Goal: Complete application form: Complete application form

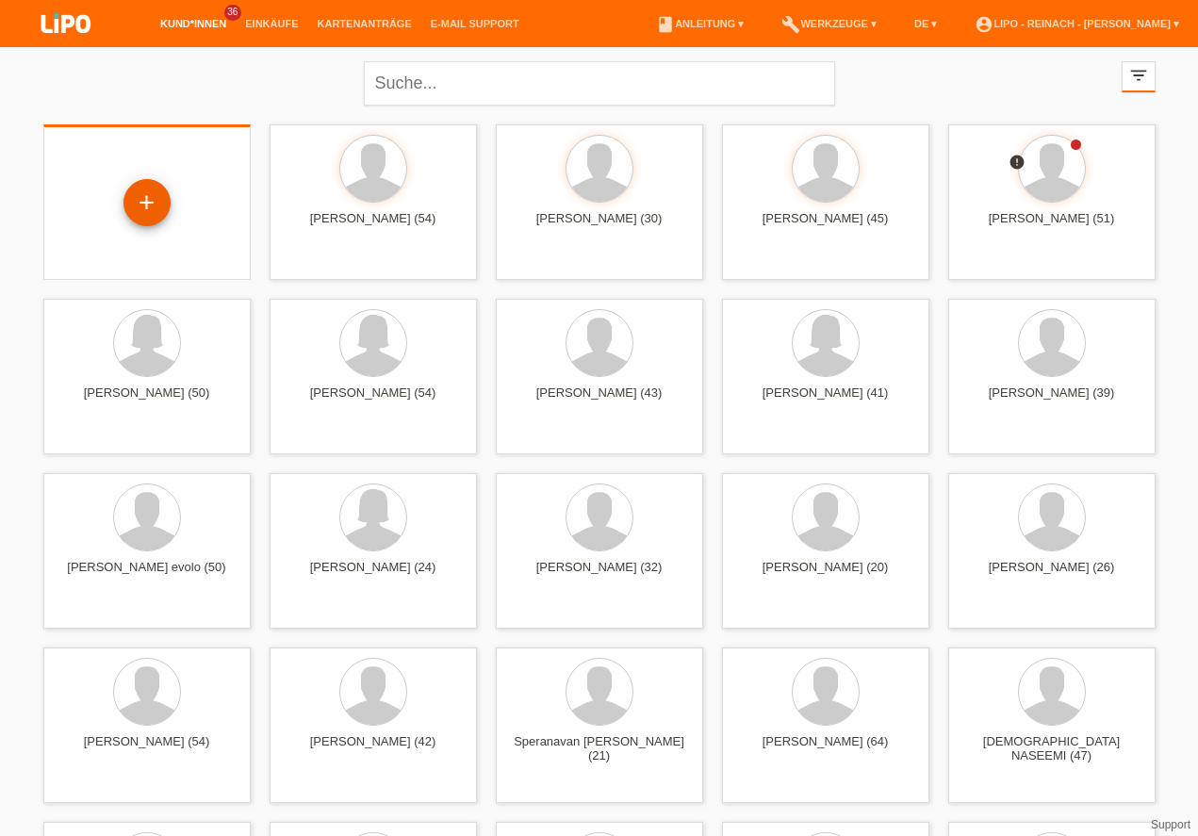
click at [148, 203] on div "+" at bounding box center [146, 203] width 45 height 32
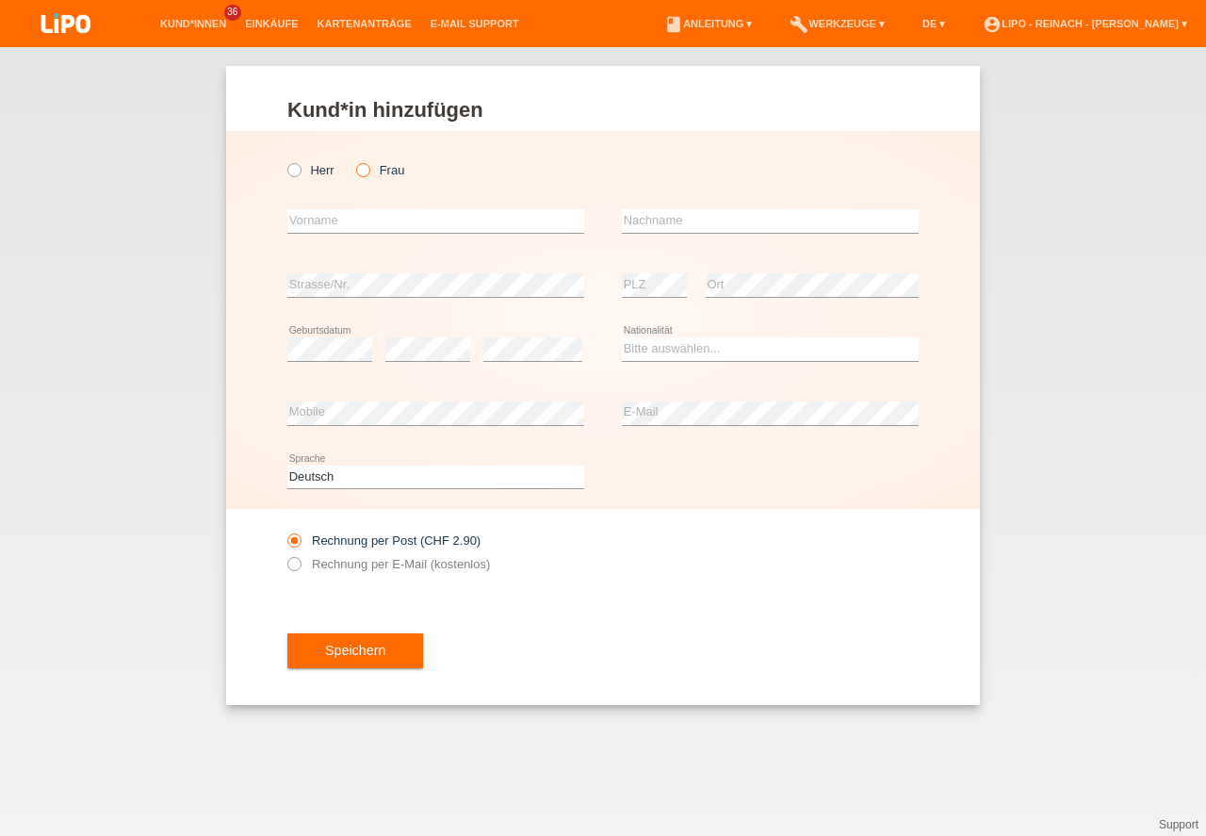
click at [353, 160] on icon at bounding box center [353, 160] width 0 height 0
click at [363, 171] on input "Frau" at bounding box center [362, 169] width 12 height 12
radio input "true"
click at [344, 220] on input "text" at bounding box center [435, 221] width 297 height 24
type input "Imen"
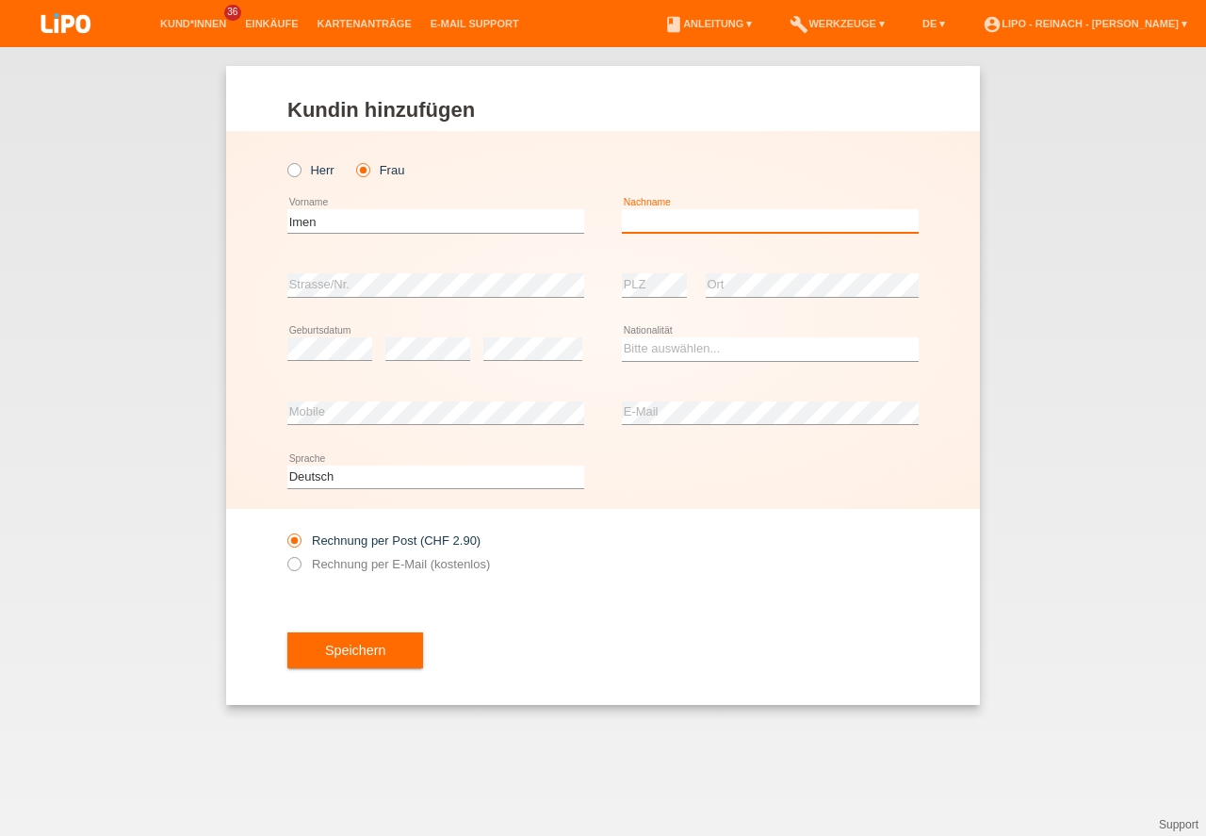
click at [694, 215] on input "text" at bounding box center [770, 221] width 297 height 24
type input "Rejeb"
click at [699, 342] on select "Bitte auswählen... Schweiz Deutschland Liechtenstein Österreich ------------ Af…" at bounding box center [770, 348] width 297 height 23
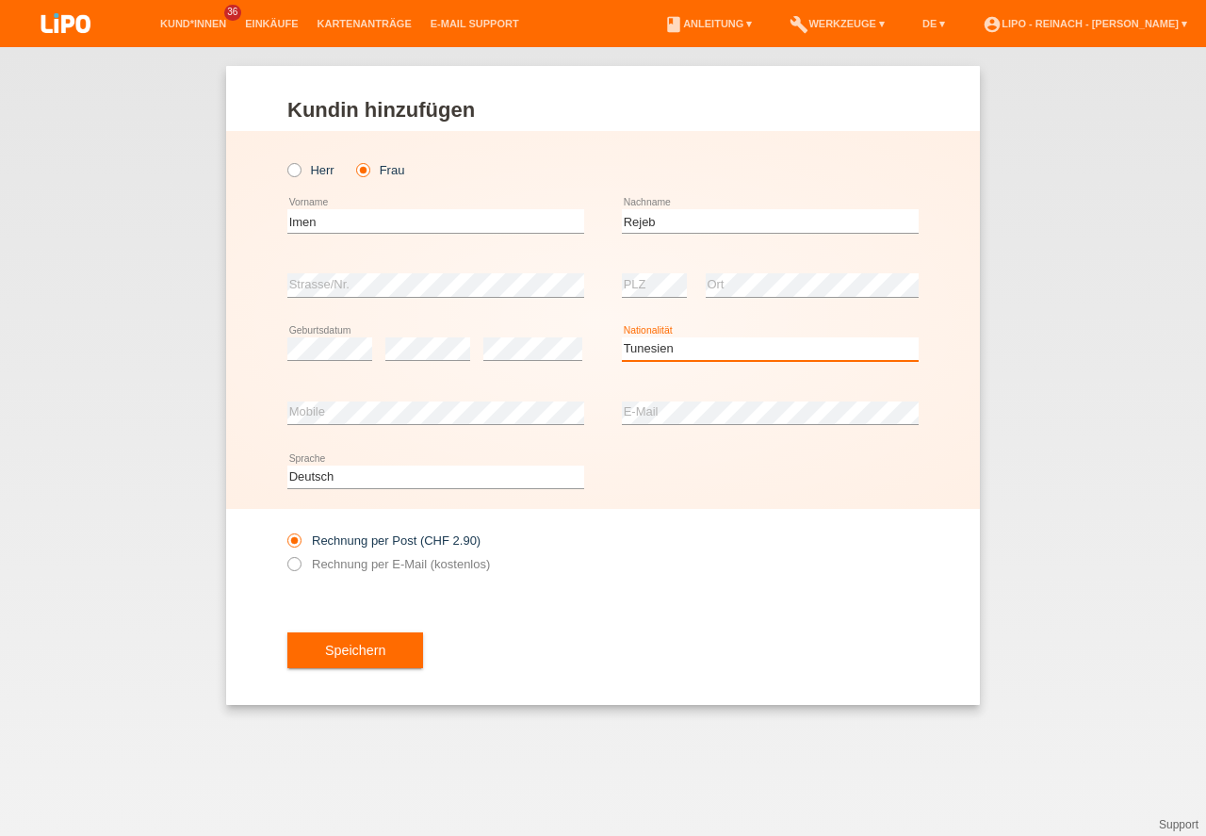
select select "TN"
click at [0, 0] on option "Tunesien" at bounding box center [0, 0] width 0 height 0
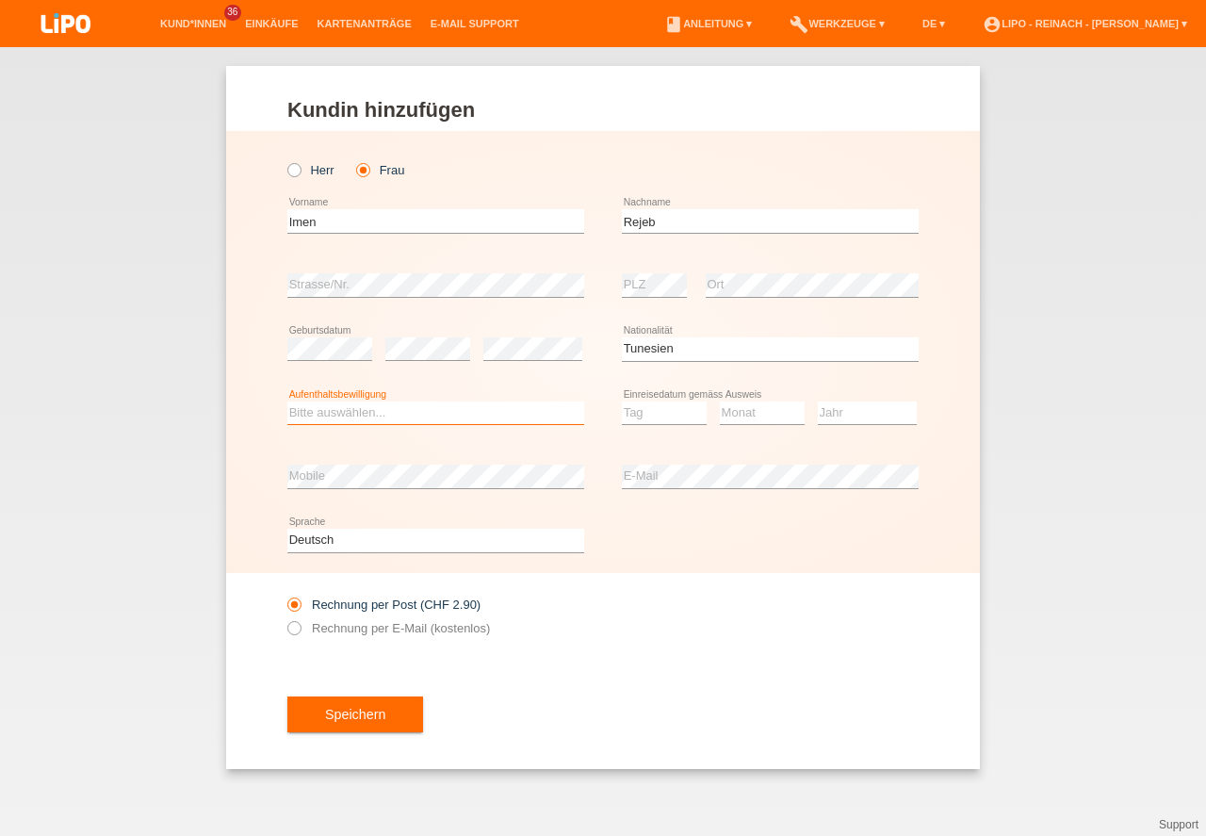
click at [313, 414] on select "Bitte auswählen... C B B - Flüchtlingsstatus Andere" at bounding box center [435, 412] width 297 height 23
select select "C"
click at [0, 0] on option "C" at bounding box center [0, 0] width 0 height 0
click at [674, 410] on select "Tag 01 02 03 04 05 06 07 08 09 10 11" at bounding box center [664, 412] width 85 height 23
select select "12"
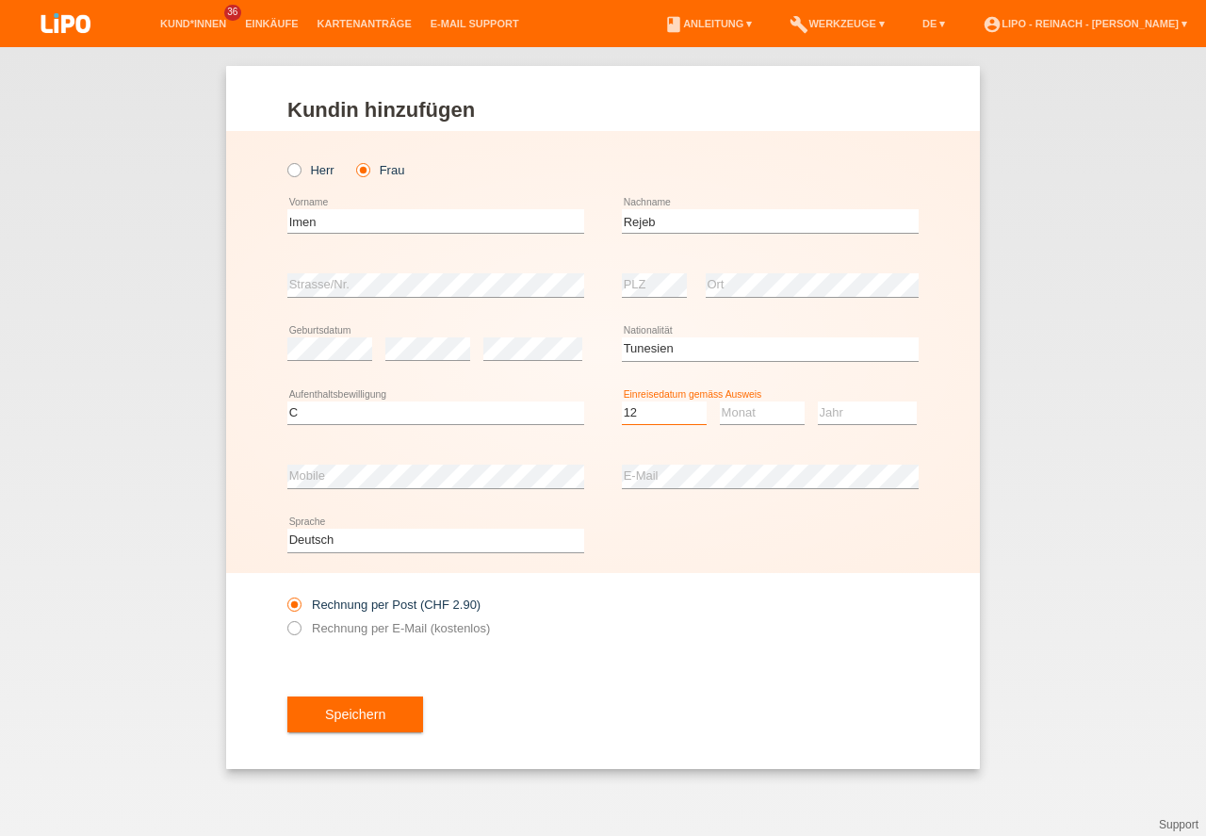
click at [0, 0] on option "12" at bounding box center [0, 0] width 0 height 0
click at [735, 416] on select "Monat 01 02 03 04 05 06 07 08 09 10 11" at bounding box center [762, 412] width 85 height 23
select select "01"
click at [0, 0] on option "01" at bounding box center [0, 0] width 0 height 0
click at [848, 411] on select "Jahr 2025 2024 2023 2022 2021 2020 2019 2018 2017 2016 2015 2014 2013 2012 2011…" at bounding box center [867, 412] width 99 height 23
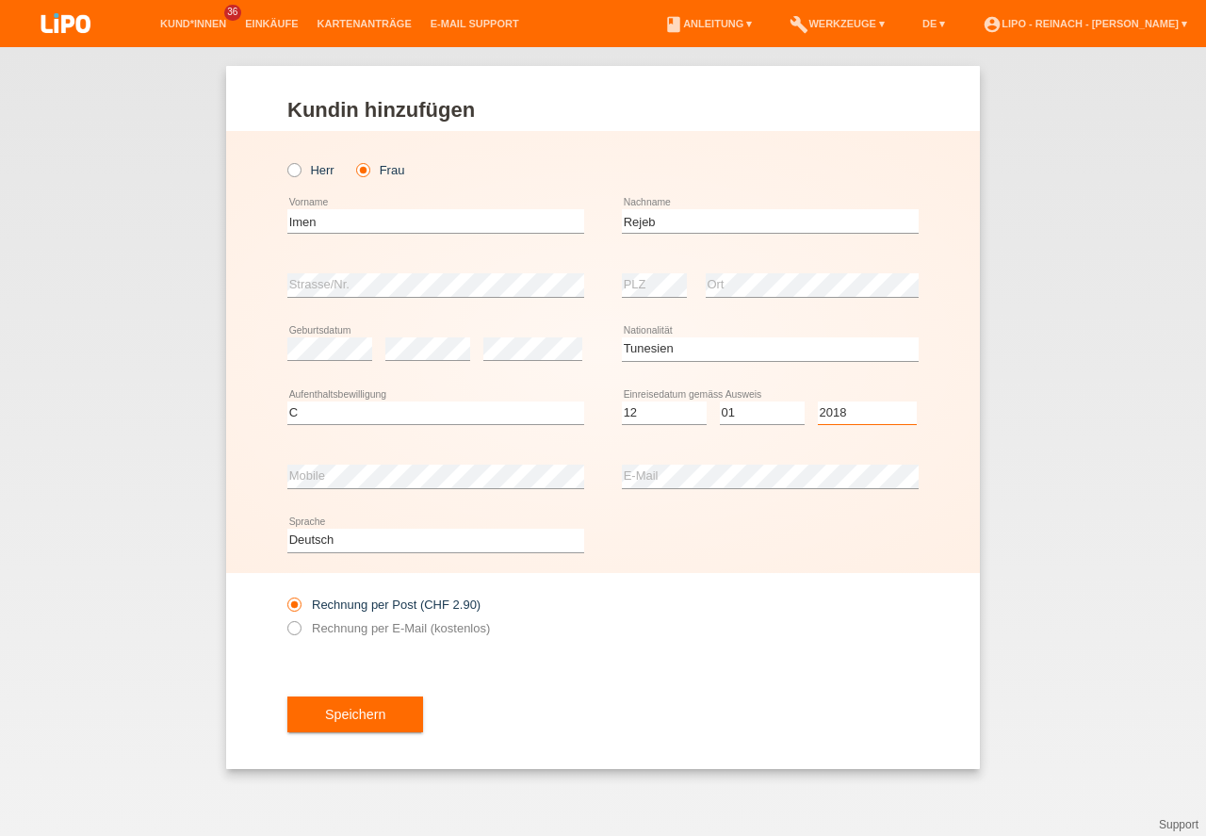
click at [836, 403] on select "Jahr 2025 2024 2023 2022 2021 2020 2019 2018 2017 2016 2015 2014 2013 2012 2011…" at bounding box center [867, 412] width 99 height 23
select select "2018"
click at [719, 517] on div "Deutsch Français Italiano English error Sprache" at bounding box center [602, 541] width 631 height 64
click at [285, 618] on icon at bounding box center [285, 618] width 0 height 0
click at [294, 625] on input "Rechnung per E-Mail (kostenlos)" at bounding box center [293, 633] width 12 height 24
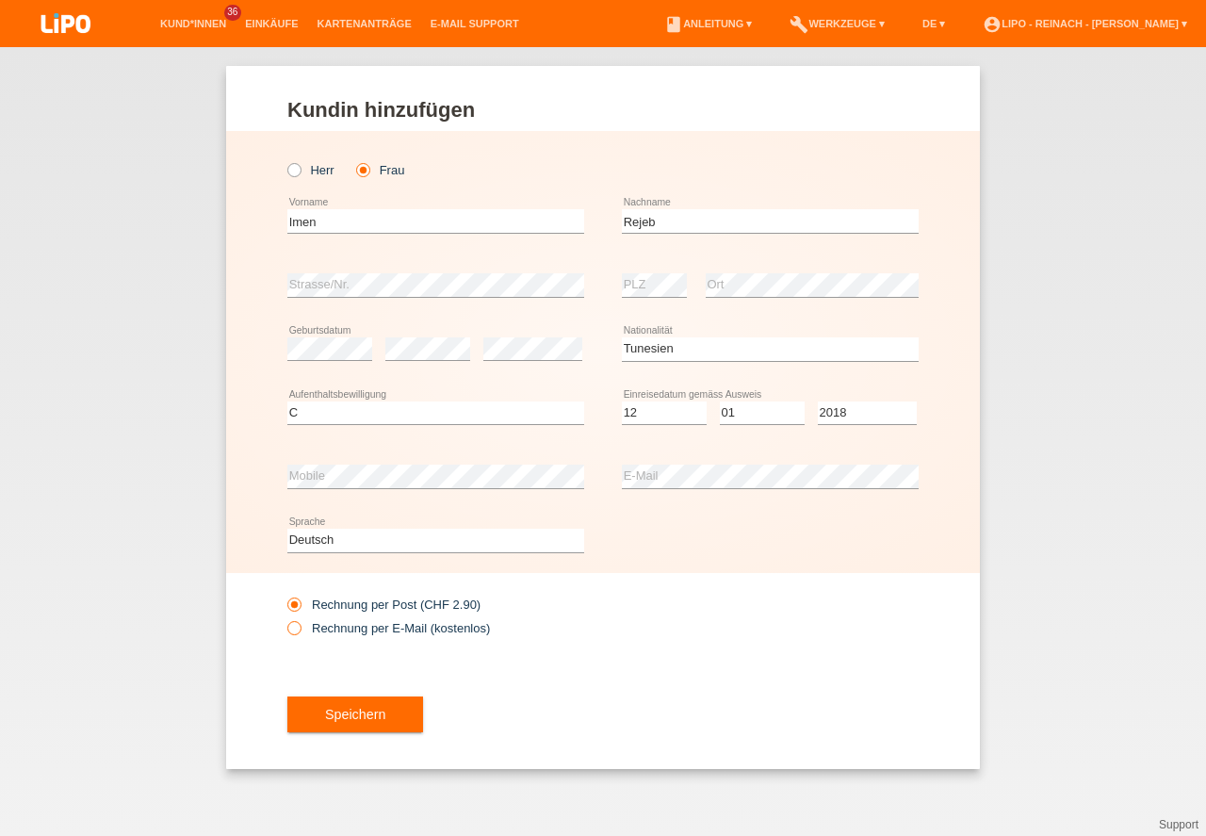
radio input "true"
click at [361, 713] on button "Speichern" at bounding box center [355, 714] width 136 height 36
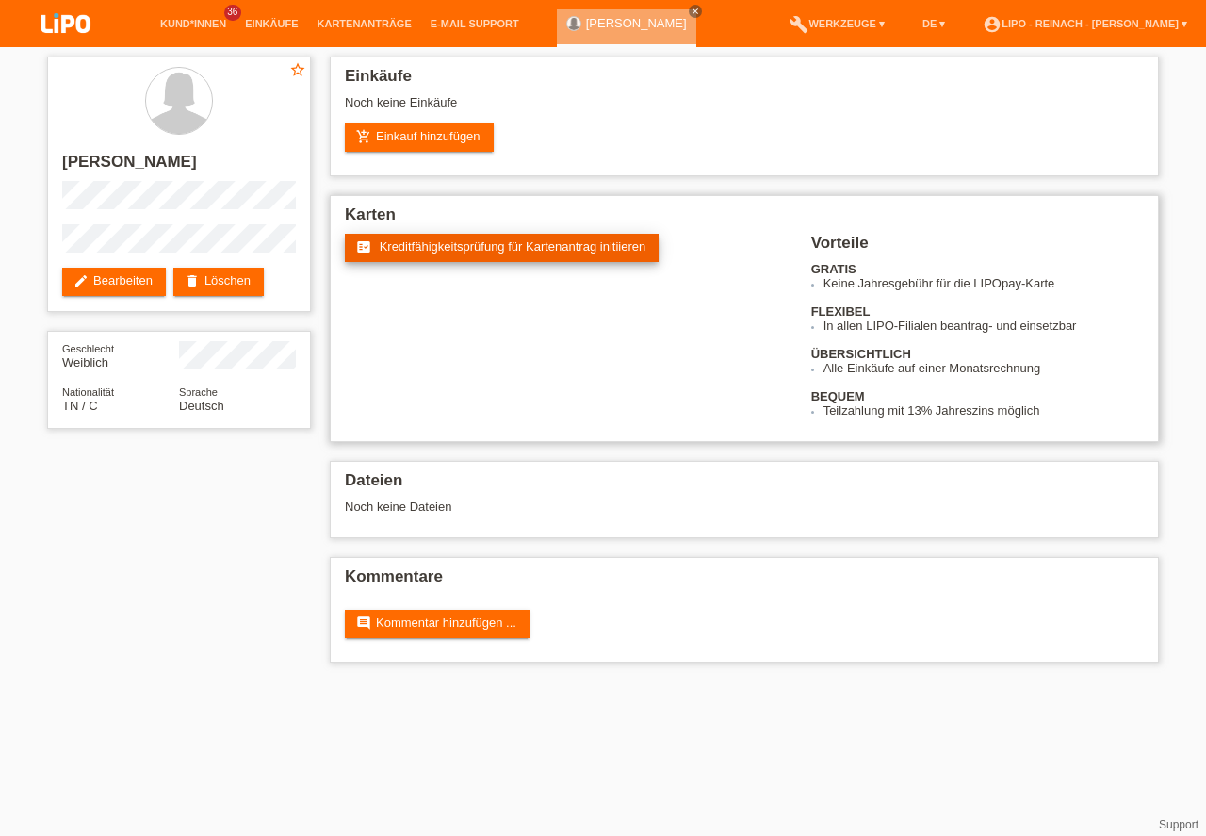
click at [477, 245] on span "Kreditfähigkeitsprüfung für Kartenantrag initiieren" at bounding box center [513, 246] width 267 height 14
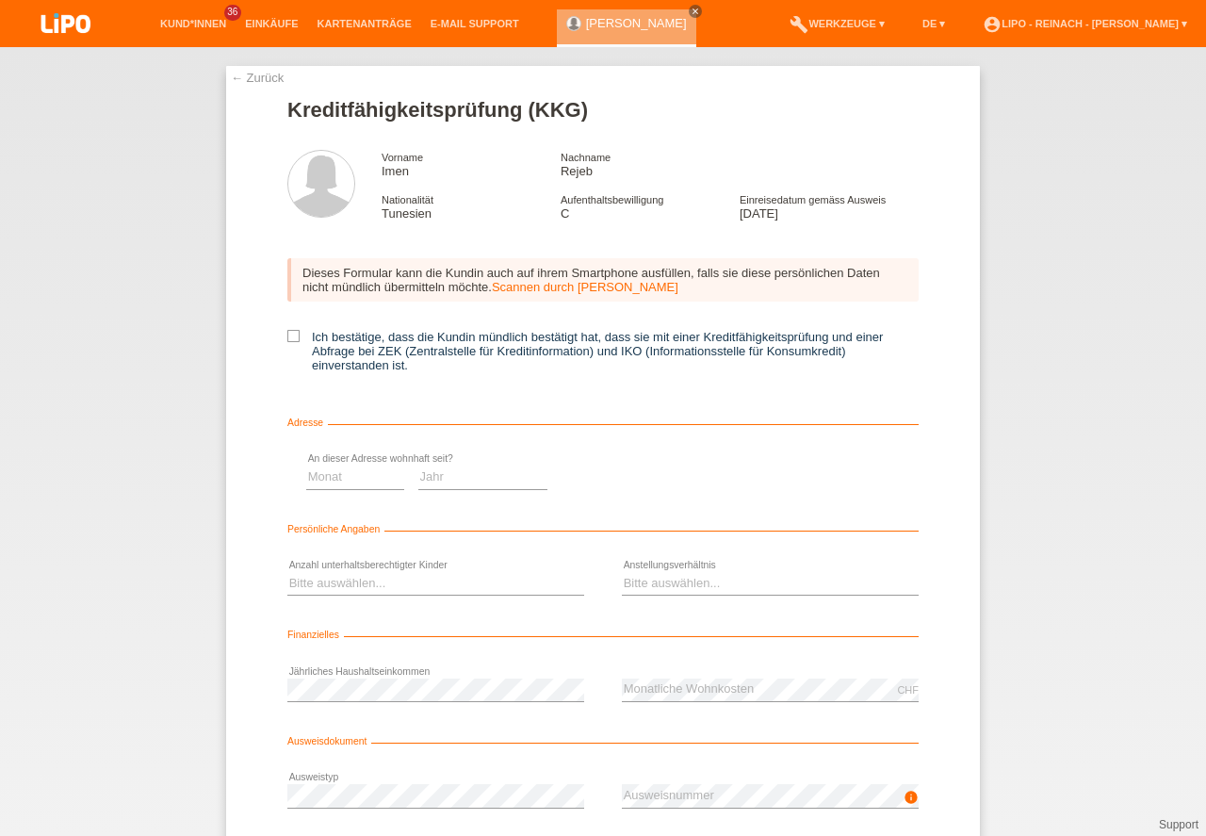
click at [287, 334] on icon at bounding box center [293, 336] width 12 height 12
click at [287, 334] on input "Ich bestätige, dass die Kundin mündlich bestätigt hat, dass sie mit einer Kredi…" at bounding box center [293, 336] width 12 height 12
checkbox input "true"
click at [643, 473] on select "Monat 01 02 03 04 05 06 07 08 09 10" at bounding box center [671, 476] width 98 height 23
select select "01"
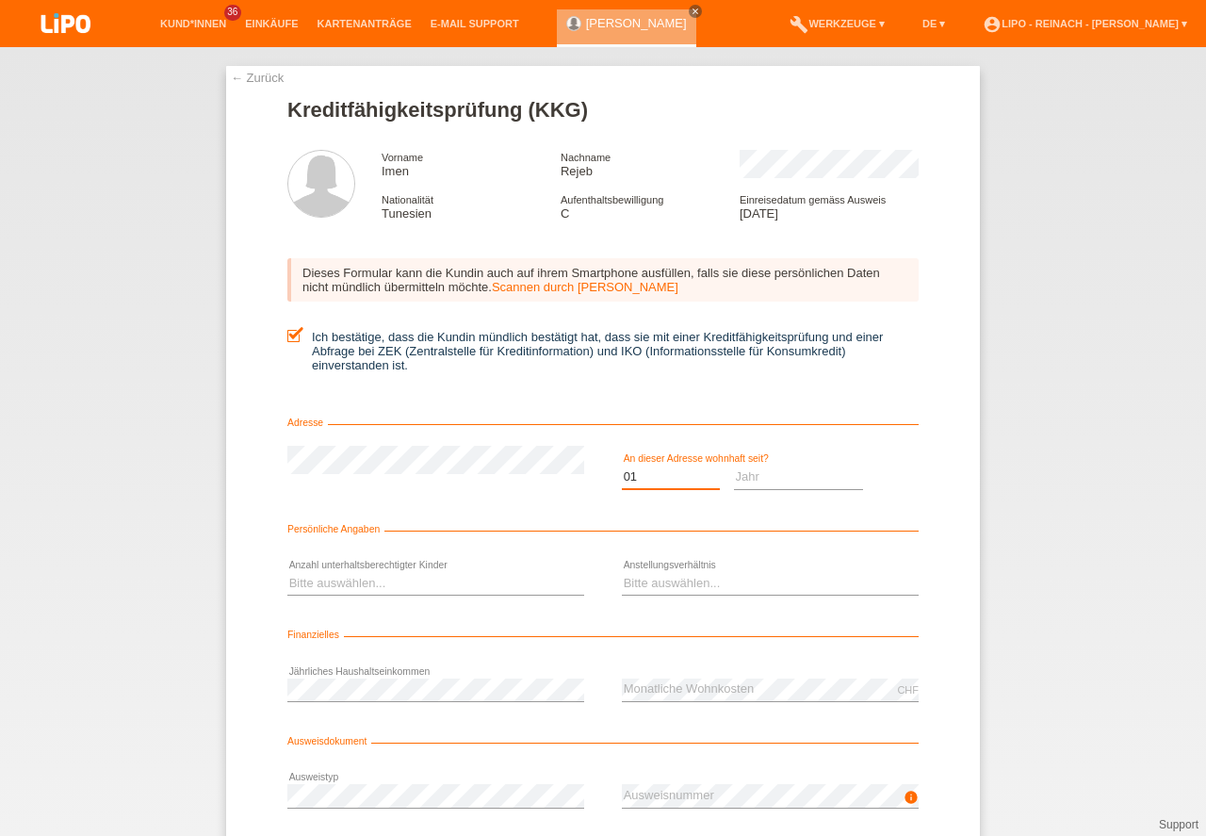
click at [0, 0] on option "01" at bounding box center [0, 0] width 0 height 0
click at [774, 471] on select "Jahr 2025 2024 2023 2022 2021 2020 2019 2018 2017 2016 2015 2014 2013 2012 2011…" at bounding box center [799, 476] width 130 height 23
click at [757, 470] on select "Jahr 2025 2024 2023 2022 2021 2020 2019 2018 2017 2016 2015 2014 2013 2012 2011…" at bounding box center [799, 476] width 130 height 23
select select "2020"
click at [357, 581] on select "Bitte auswählen... 0 1 2 3 4 5 6 7 8 9" at bounding box center [435, 583] width 297 height 23
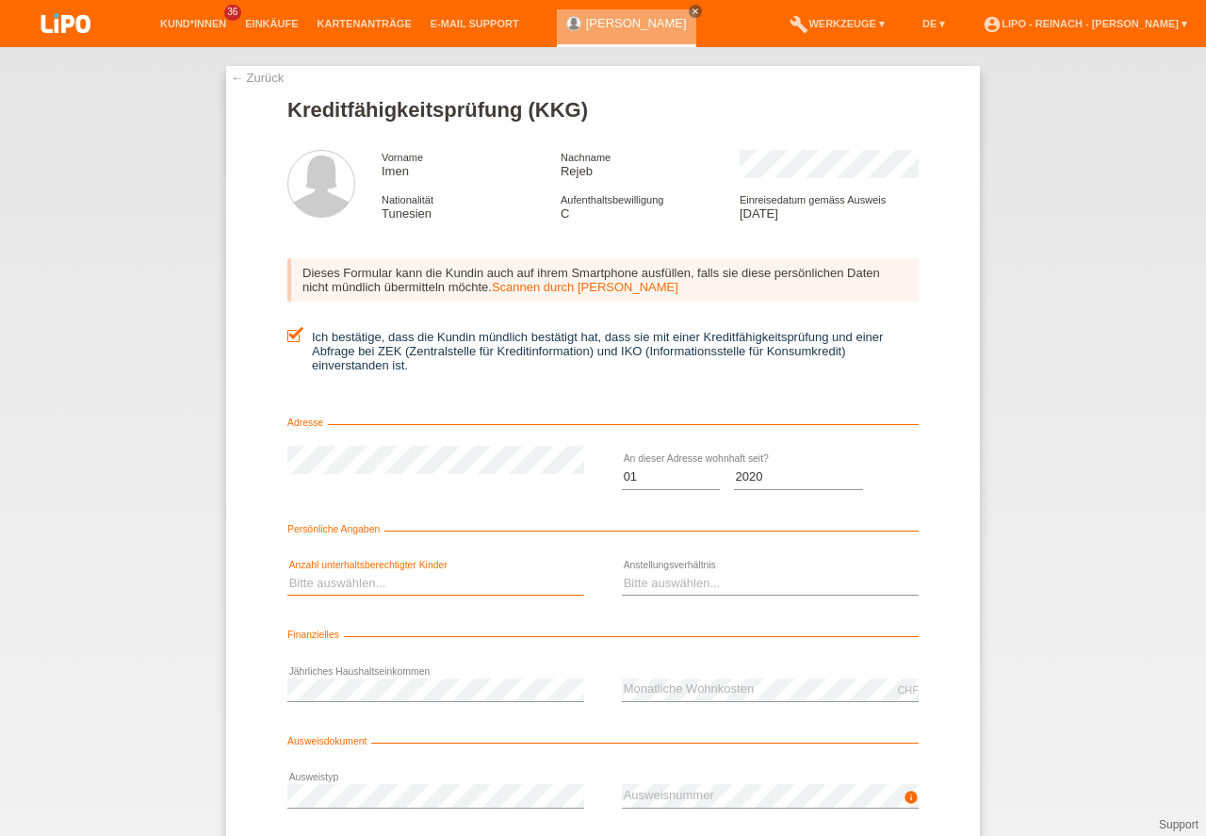
select select "2"
click at [0, 0] on option "2" at bounding box center [0, 0] width 0 height 0
click at [673, 588] on select "Bitte auswählen... Unbefristet Befristet Lehrling/Student Pensioniert Nicht arb…" at bounding box center [770, 583] width 297 height 23
select select "UNLIMITED"
click at [0, 0] on option "Unbefristet" at bounding box center [0, 0] width 0 height 0
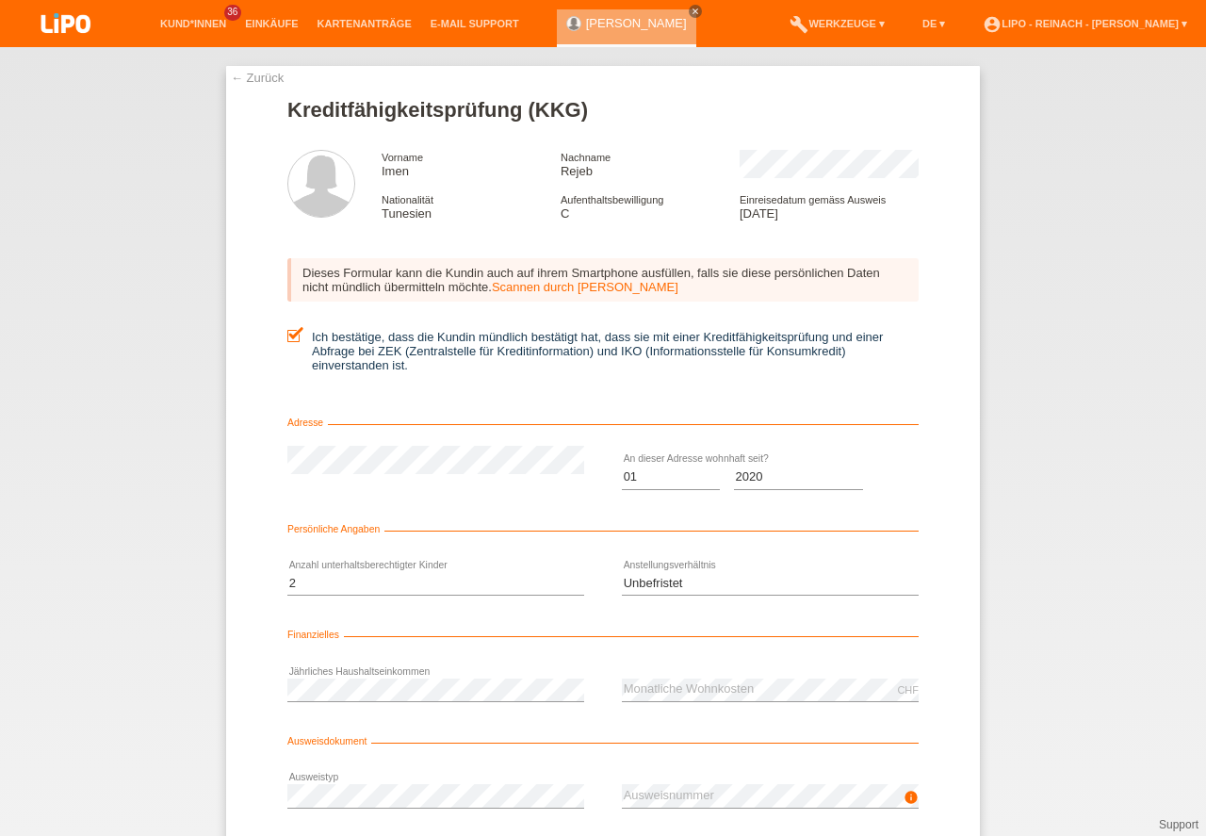
click at [1018, 623] on div "← Zurück Kreditfähigkeitsprüfung (KKG) Vorname Imen Nachname Rejeb Nationalität…" at bounding box center [603, 441] width 1206 height 789
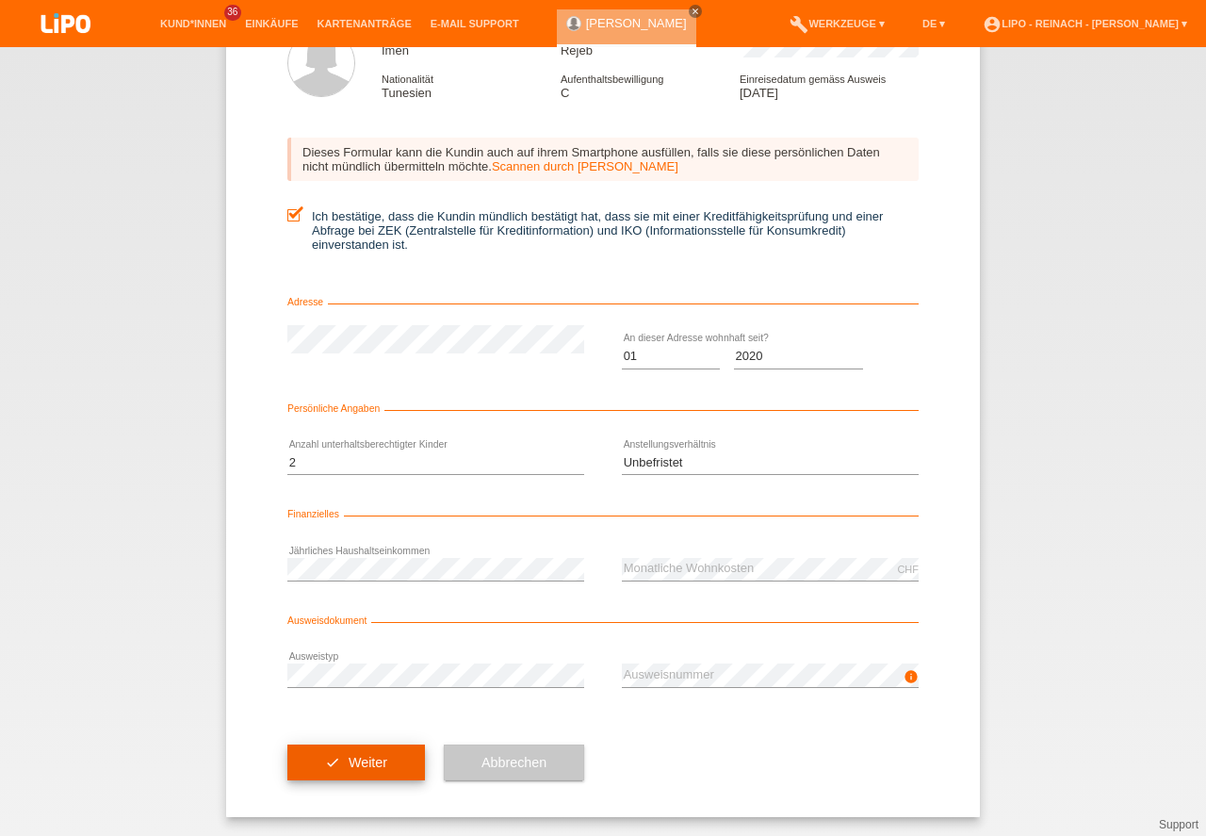
click at [323, 757] on button "check Weiter" at bounding box center [356, 762] width 138 height 36
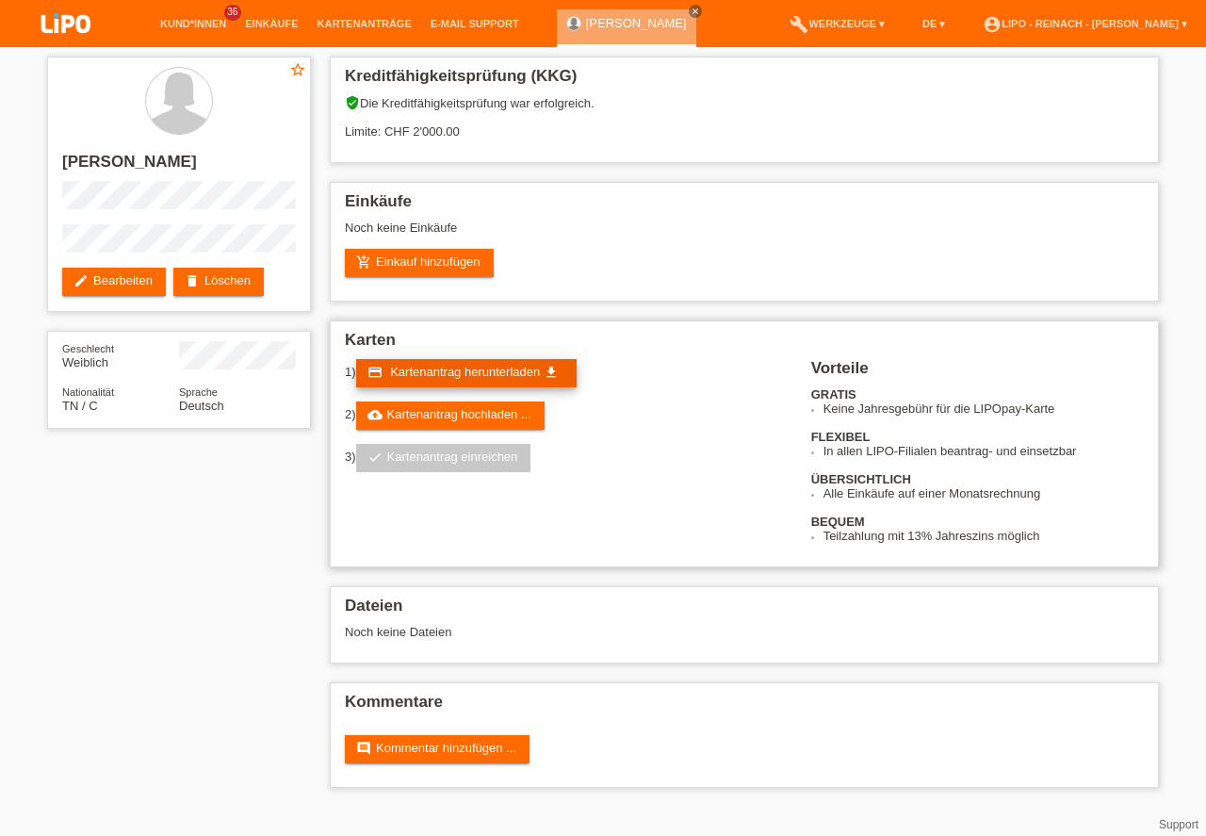
click at [474, 376] on span "Kartenantrag herunterladen" at bounding box center [465, 372] width 150 height 14
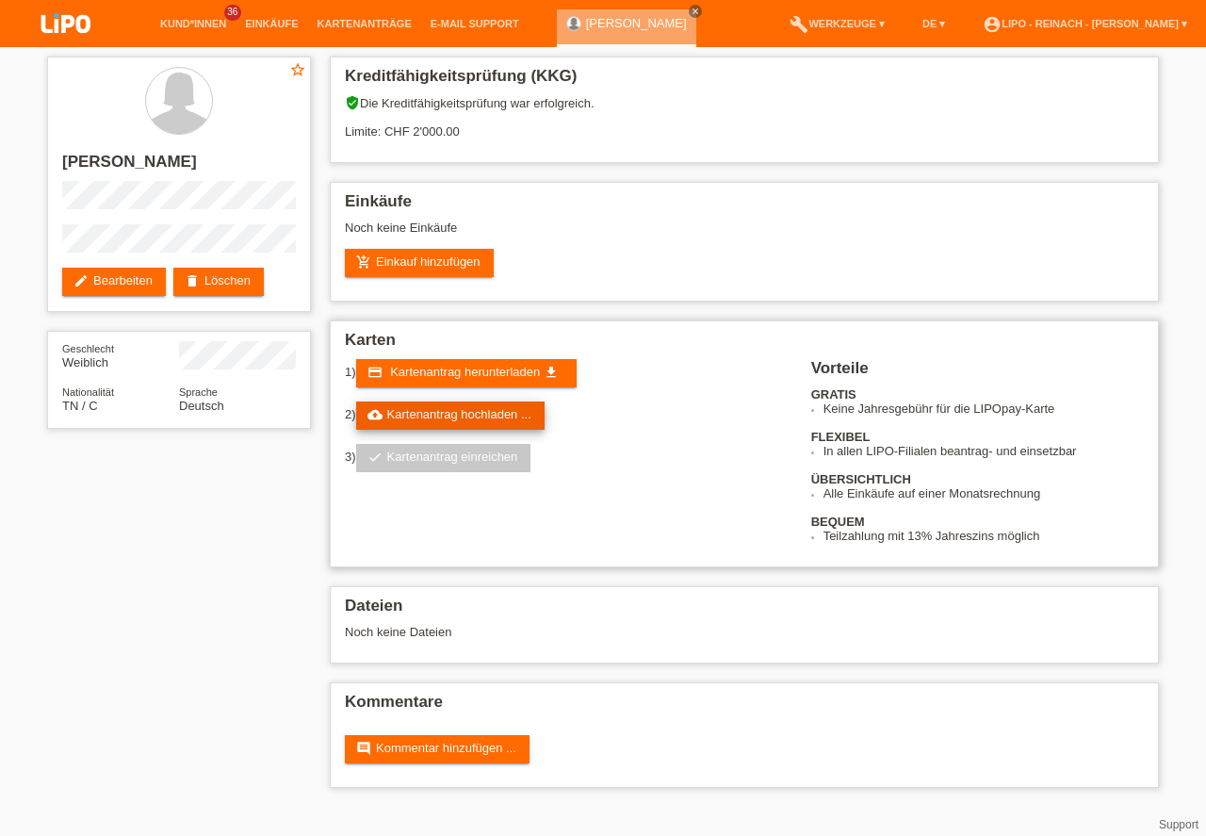
click at [479, 410] on link "cloud_upload Kartenantrag hochladen ..." at bounding box center [450, 415] width 188 height 28
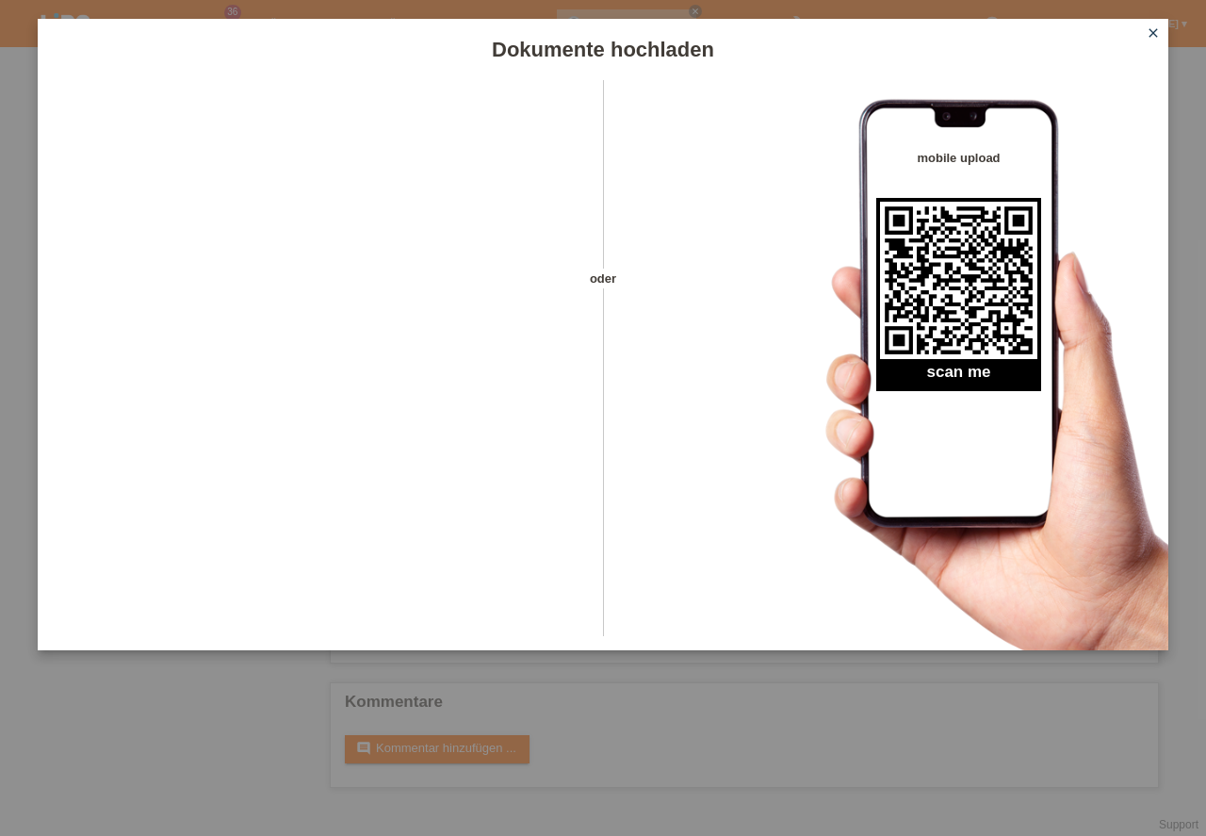
click at [1152, 29] on icon "close" at bounding box center [1153, 32] width 15 height 15
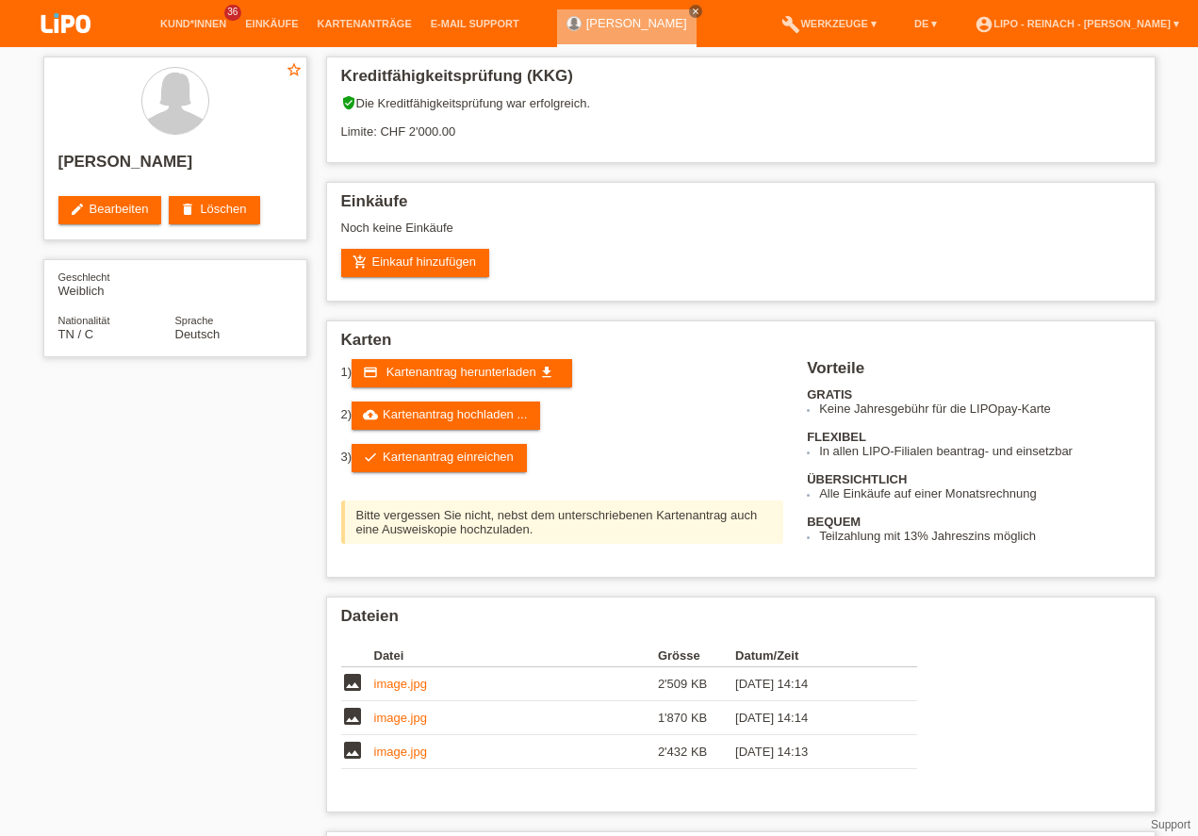
click at [429, 458] on link "check Kartenantrag einreichen" at bounding box center [438, 458] width 175 height 28
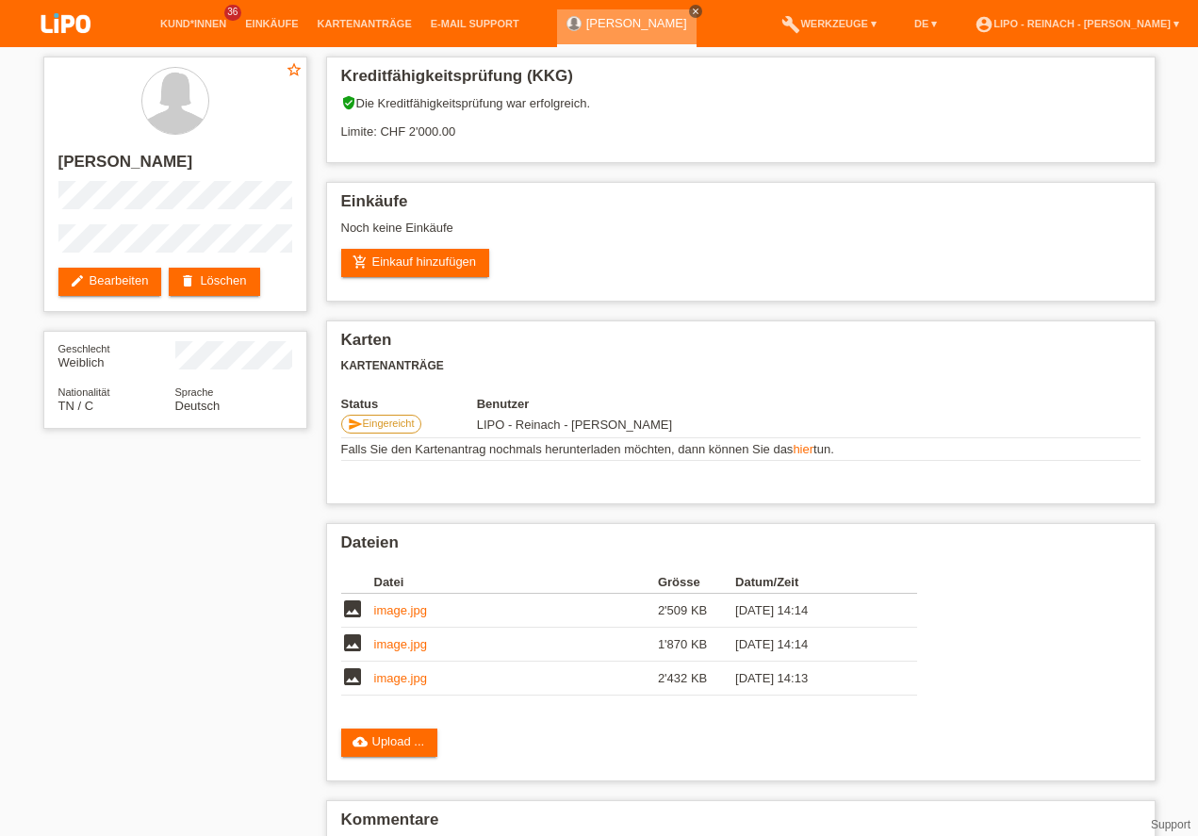
click at [691, 9] on icon "close" at bounding box center [695, 11] width 9 height 9
click at [76, 19] on img at bounding box center [66, 25] width 94 height 50
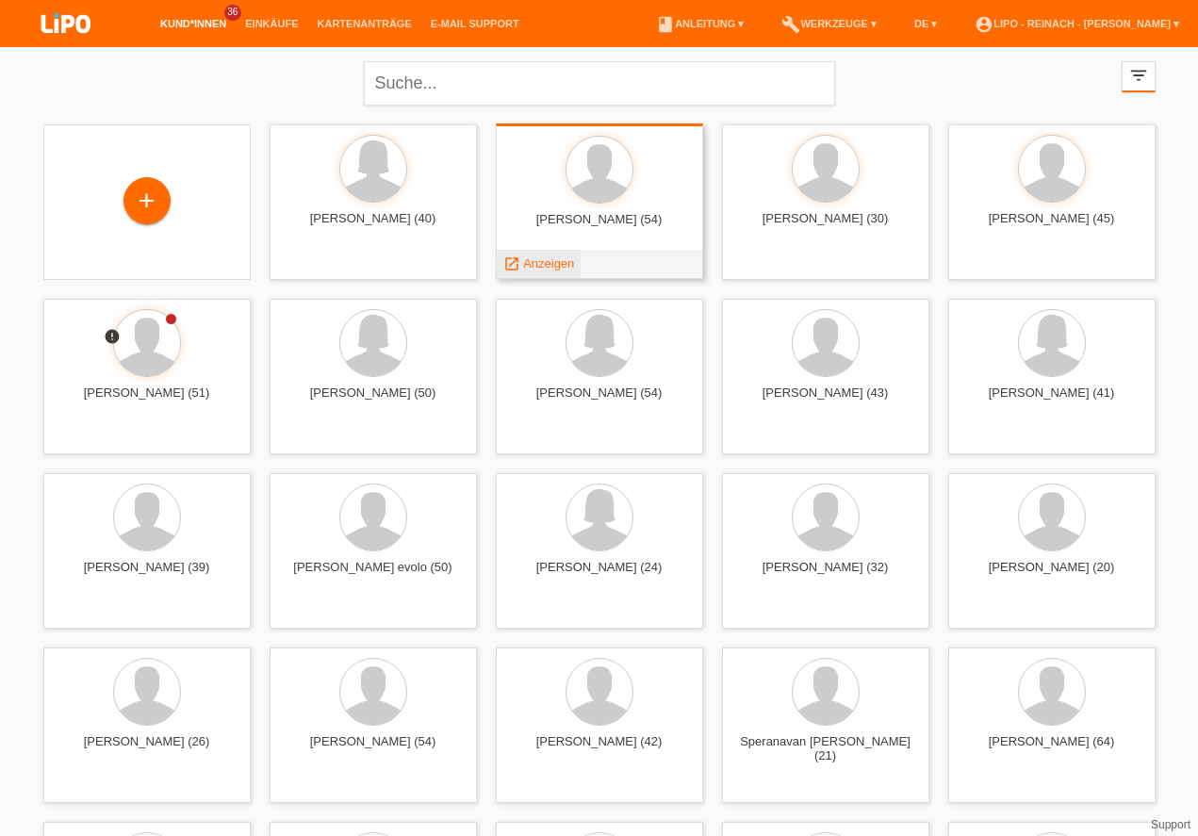
click at [562, 257] on span "Anzeigen" at bounding box center [548, 263] width 51 height 14
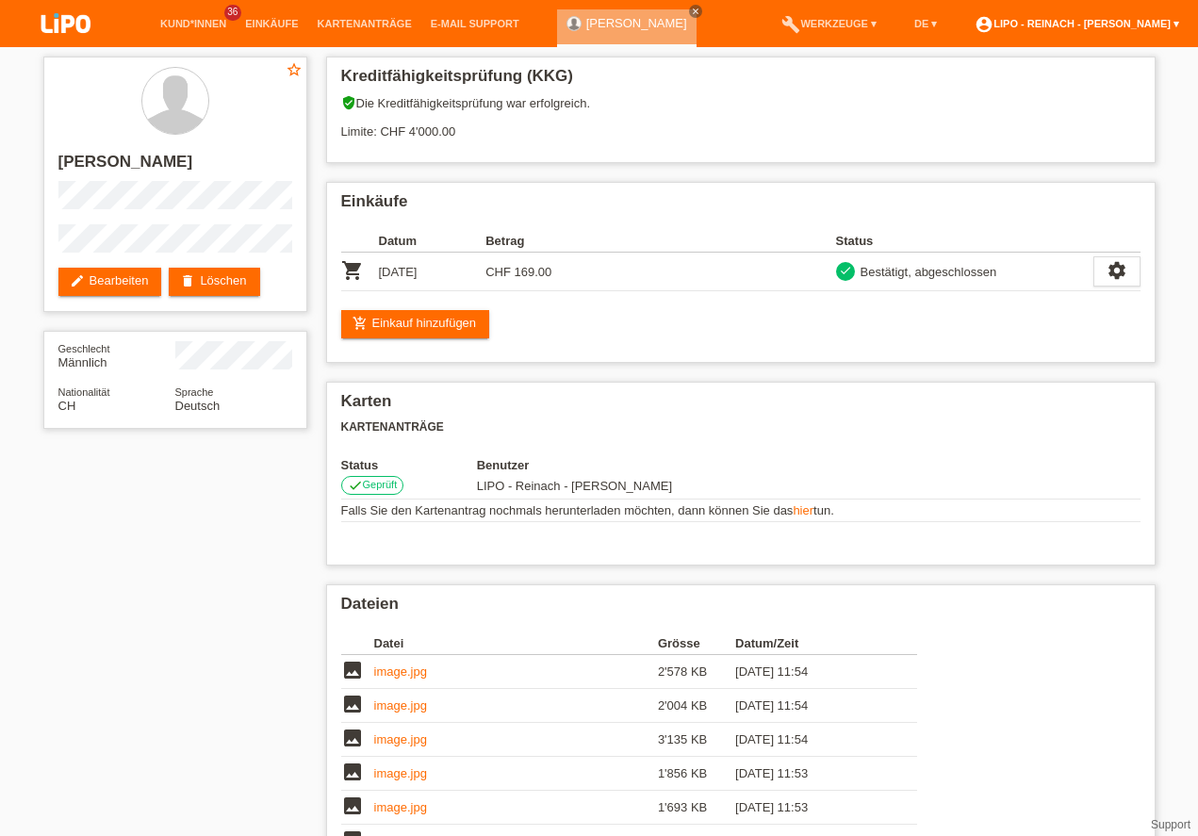
click at [1137, 24] on link "account_circle LIPO - Reinach - [PERSON_NAME] ▾" at bounding box center [1076, 23] width 223 height 11
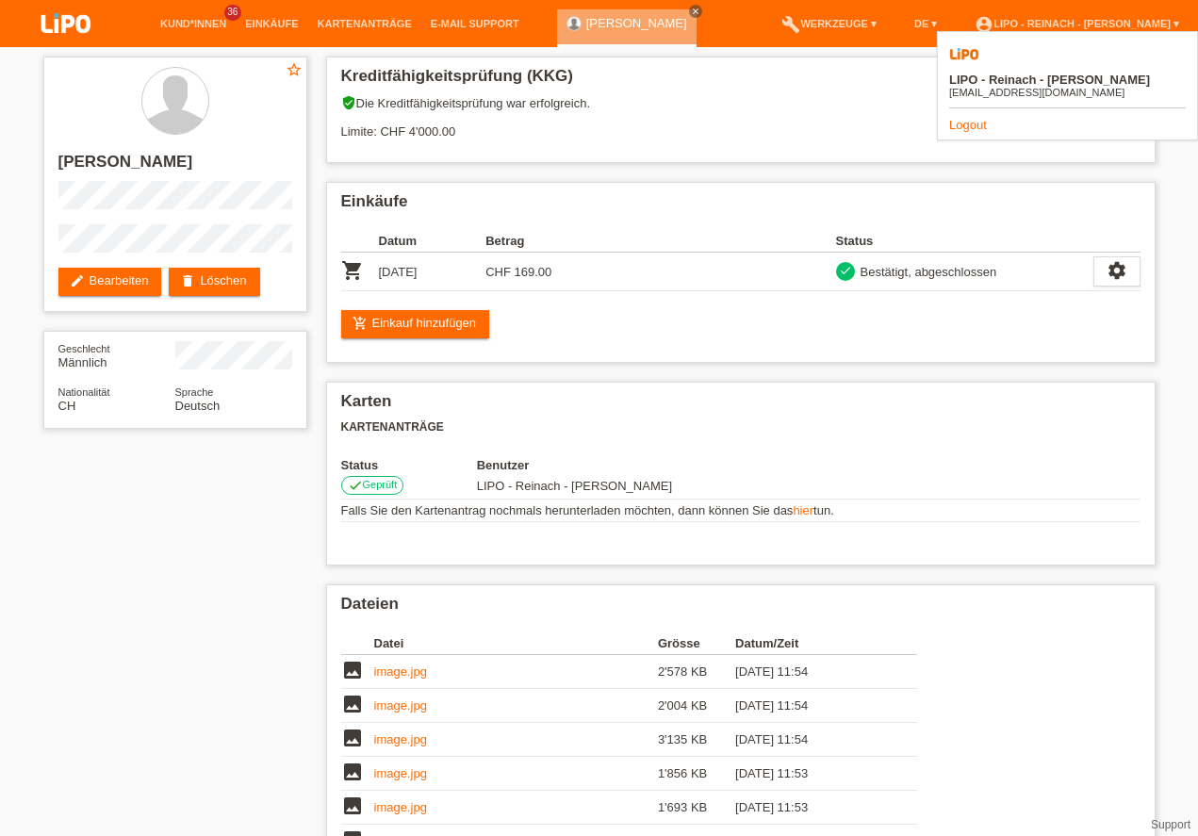
click at [970, 118] on link "Logout" at bounding box center [968, 125] width 38 height 14
